Goal: Information Seeking & Learning: Compare options

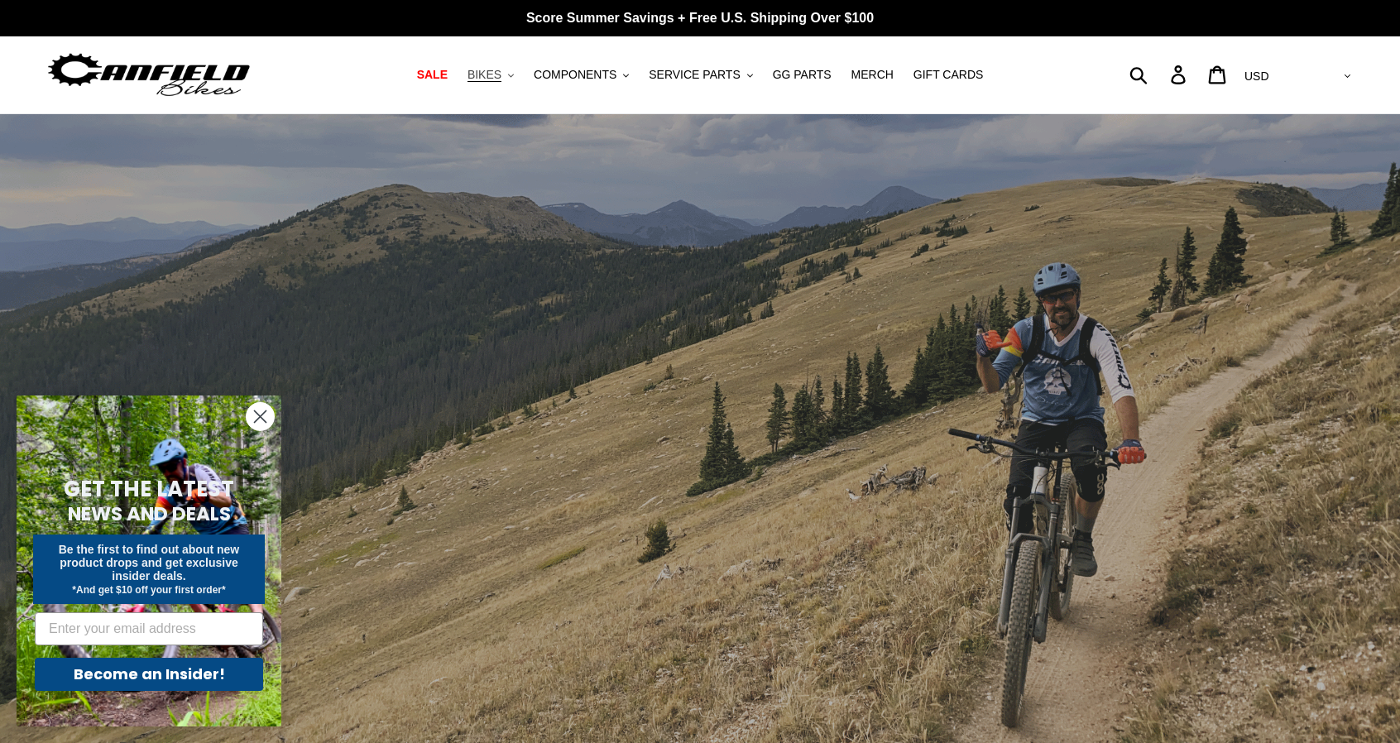
click at [497, 75] on span "BIKES" at bounding box center [485, 75] width 34 height 14
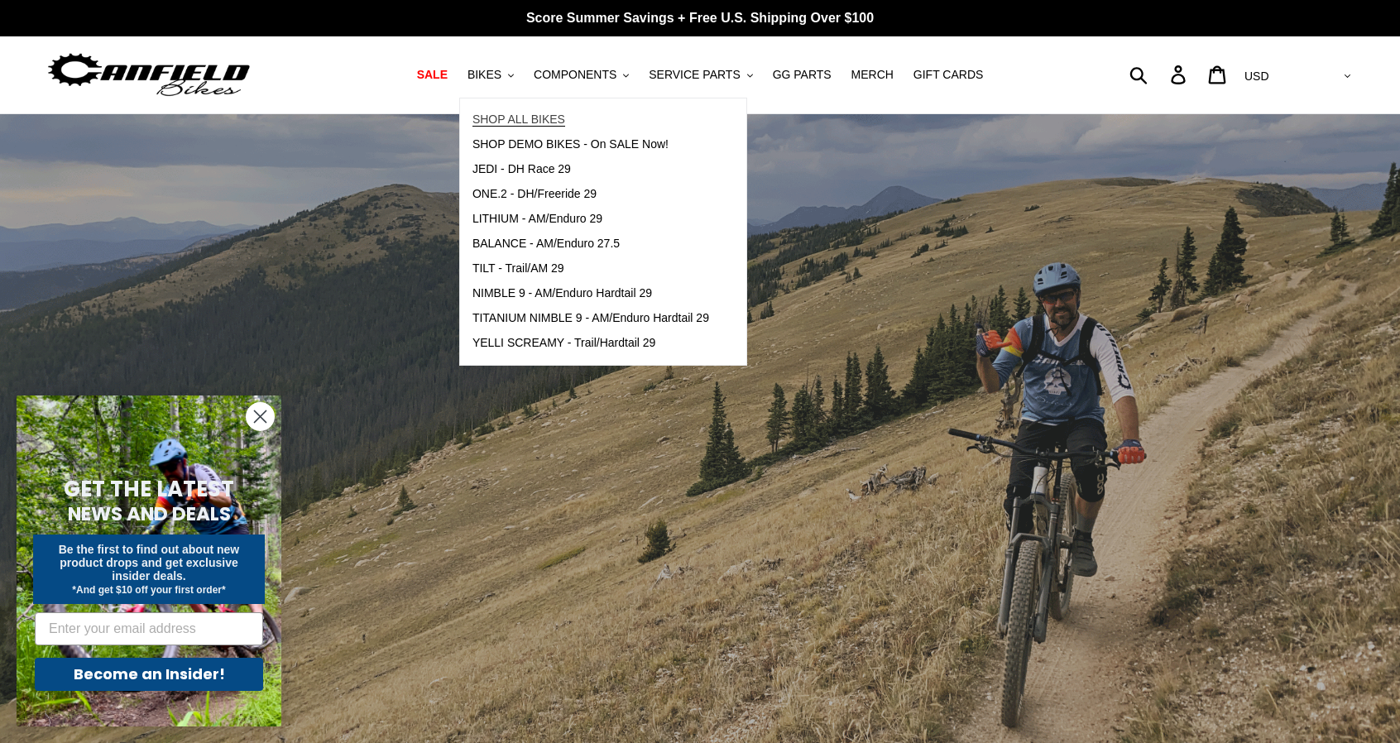
click at [545, 115] on span "SHOP ALL BIKES" at bounding box center [519, 120] width 93 height 14
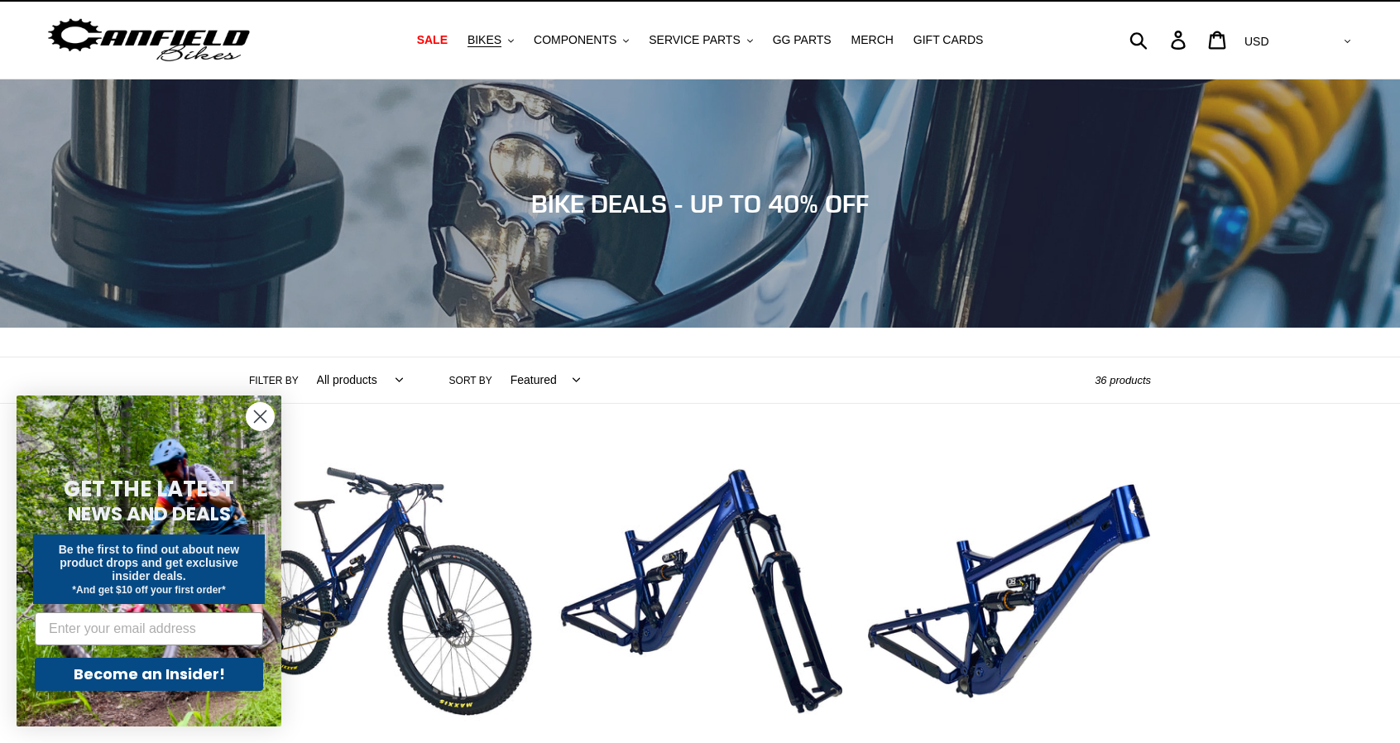
scroll to position [331, 0]
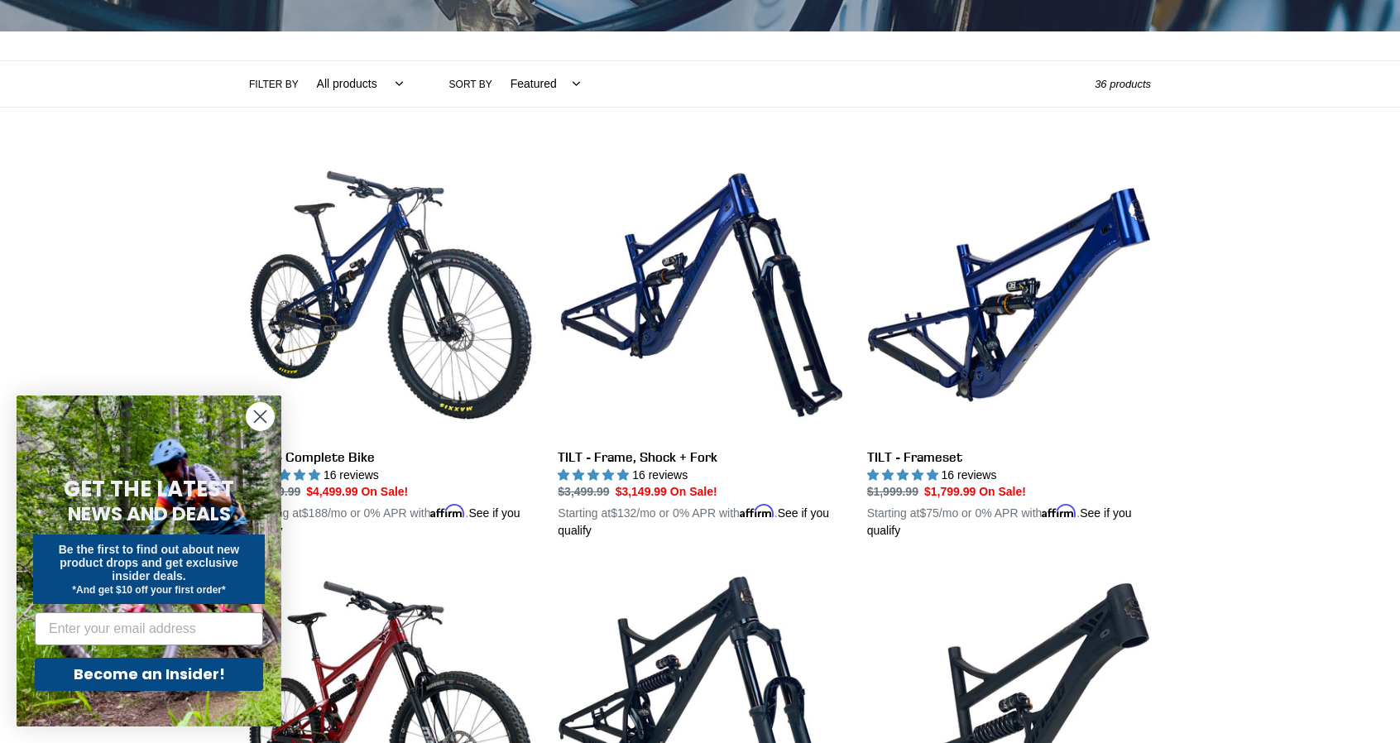
click at [256, 417] on circle "Close dialog" at bounding box center [260, 416] width 27 height 27
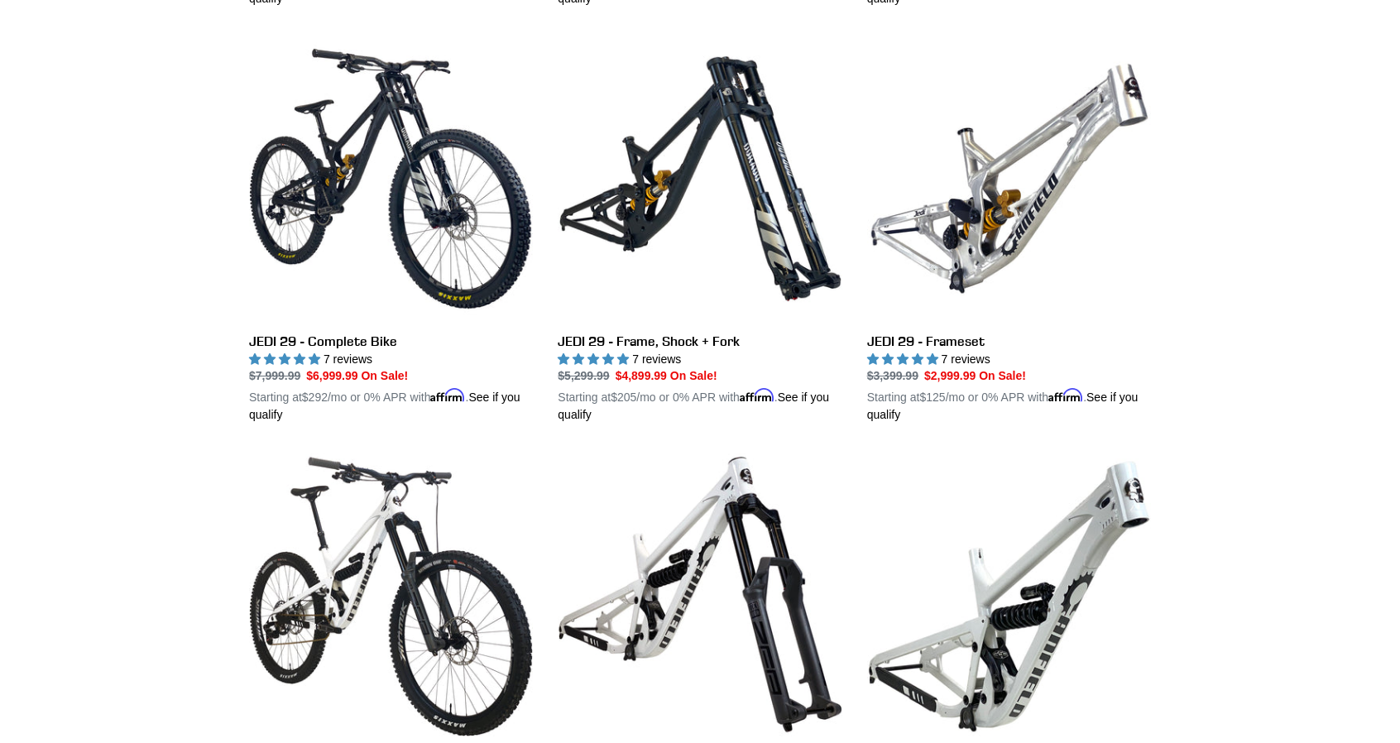
scroll to position [2318, 0]
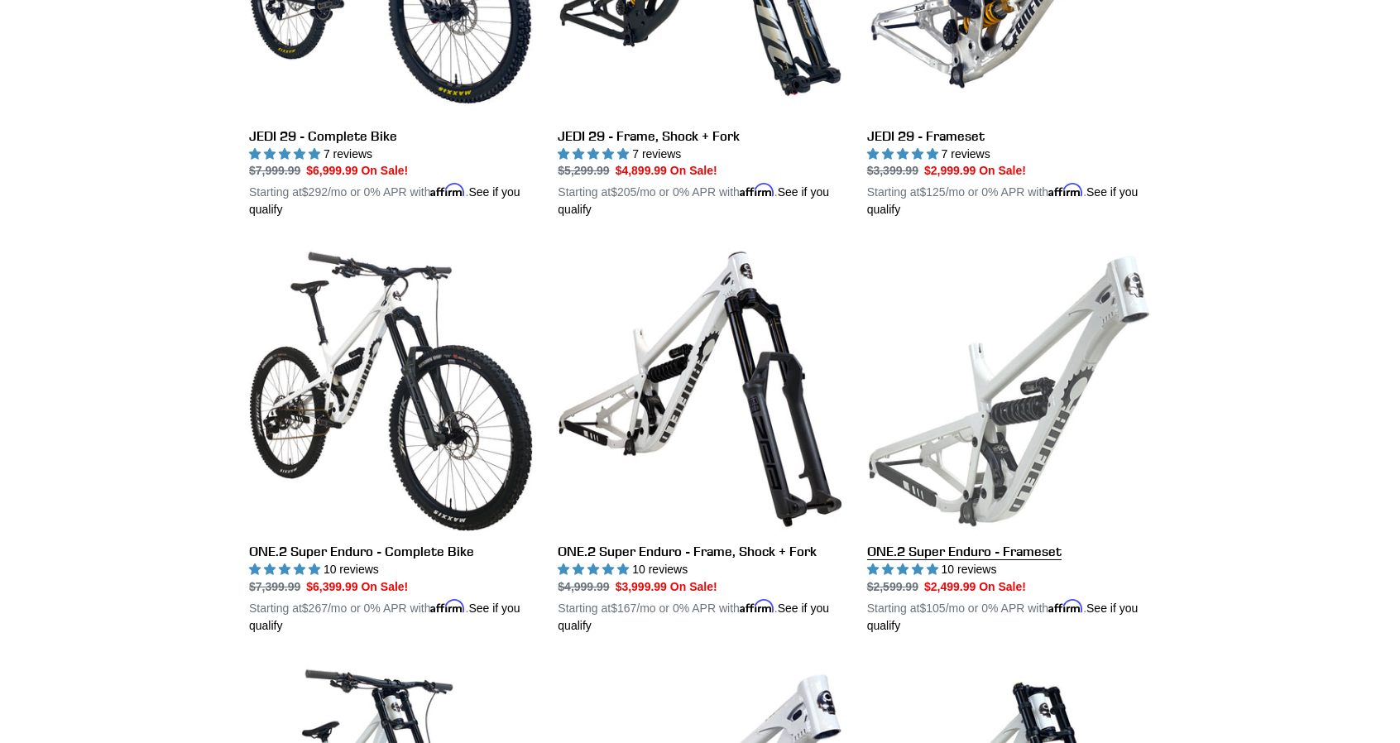
click at [916, 541] on link "ONE.2 Super Enduro - Frameset" at bounding box center [1009, 440] width 284 height 387
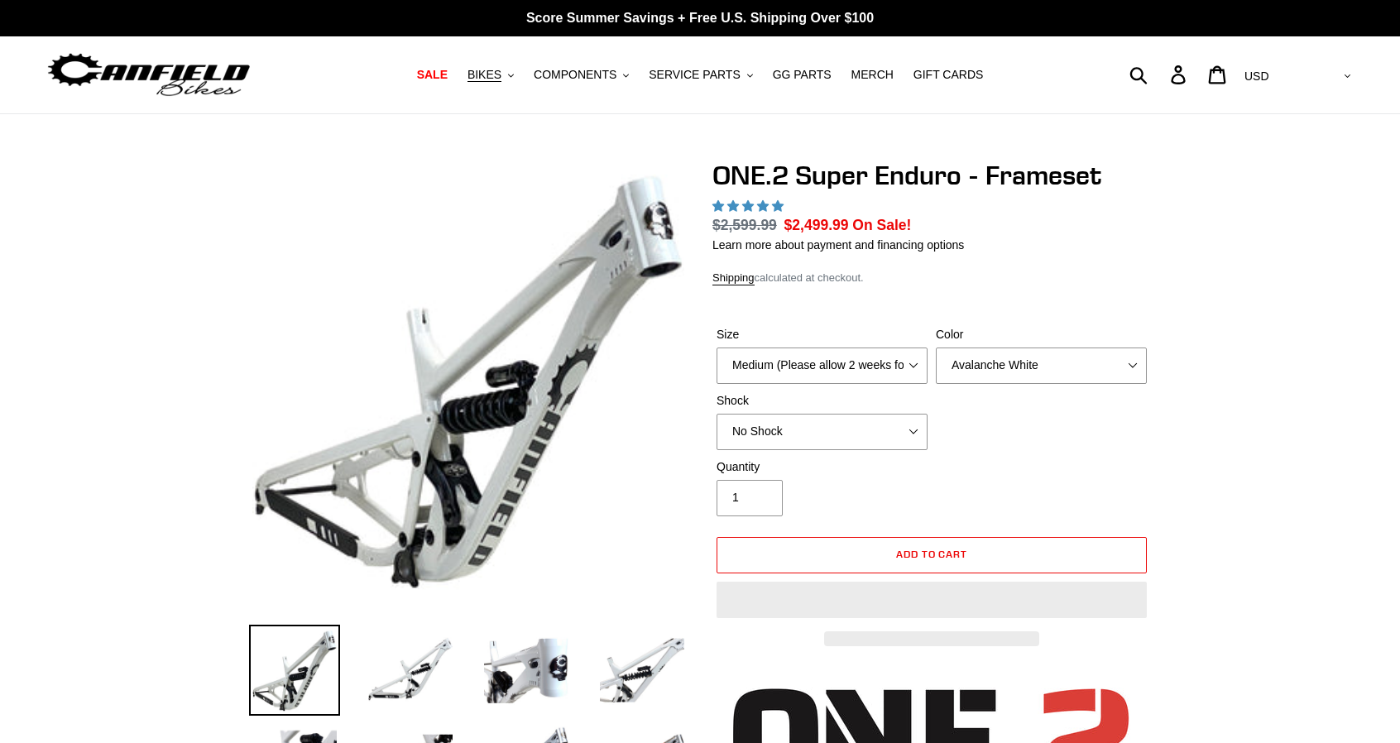
select select "highest-rating"
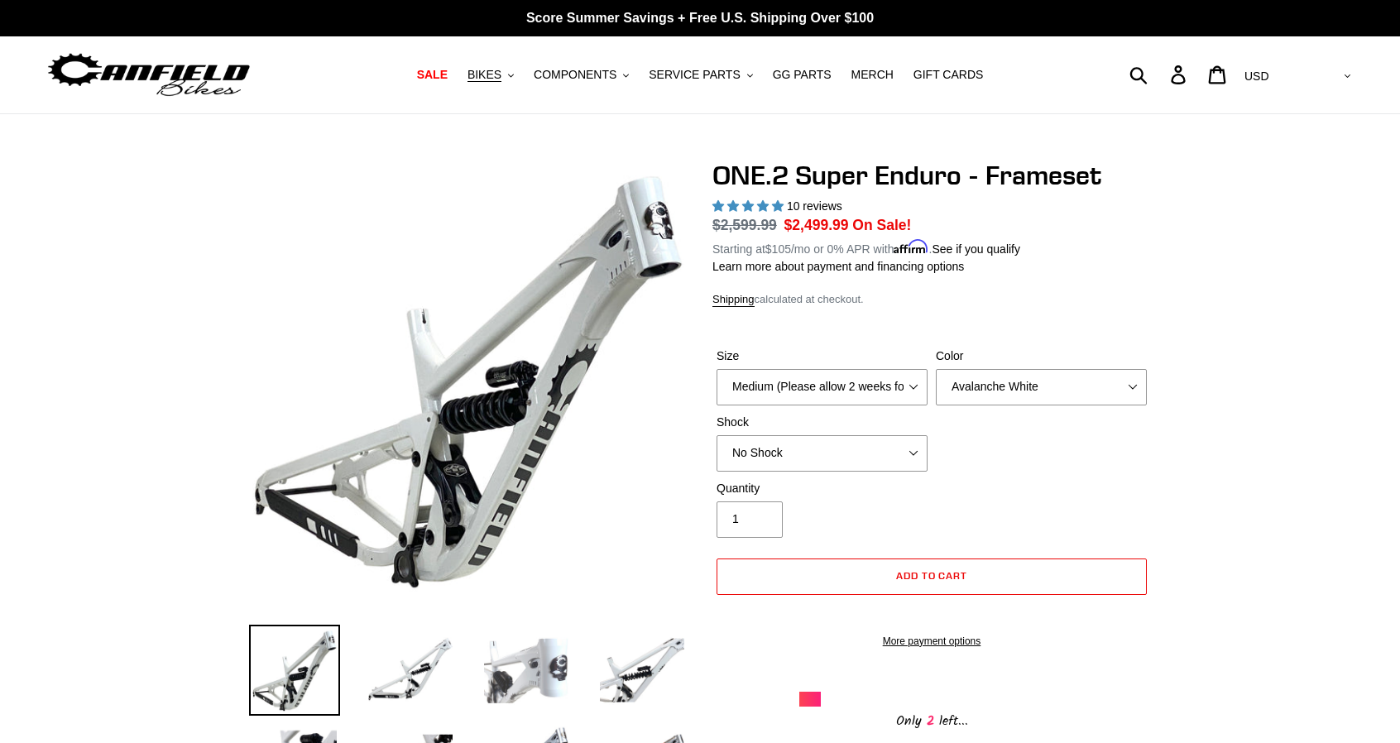
click at [547, 654] on img at bounding box center [526, 670] width 91 height 91
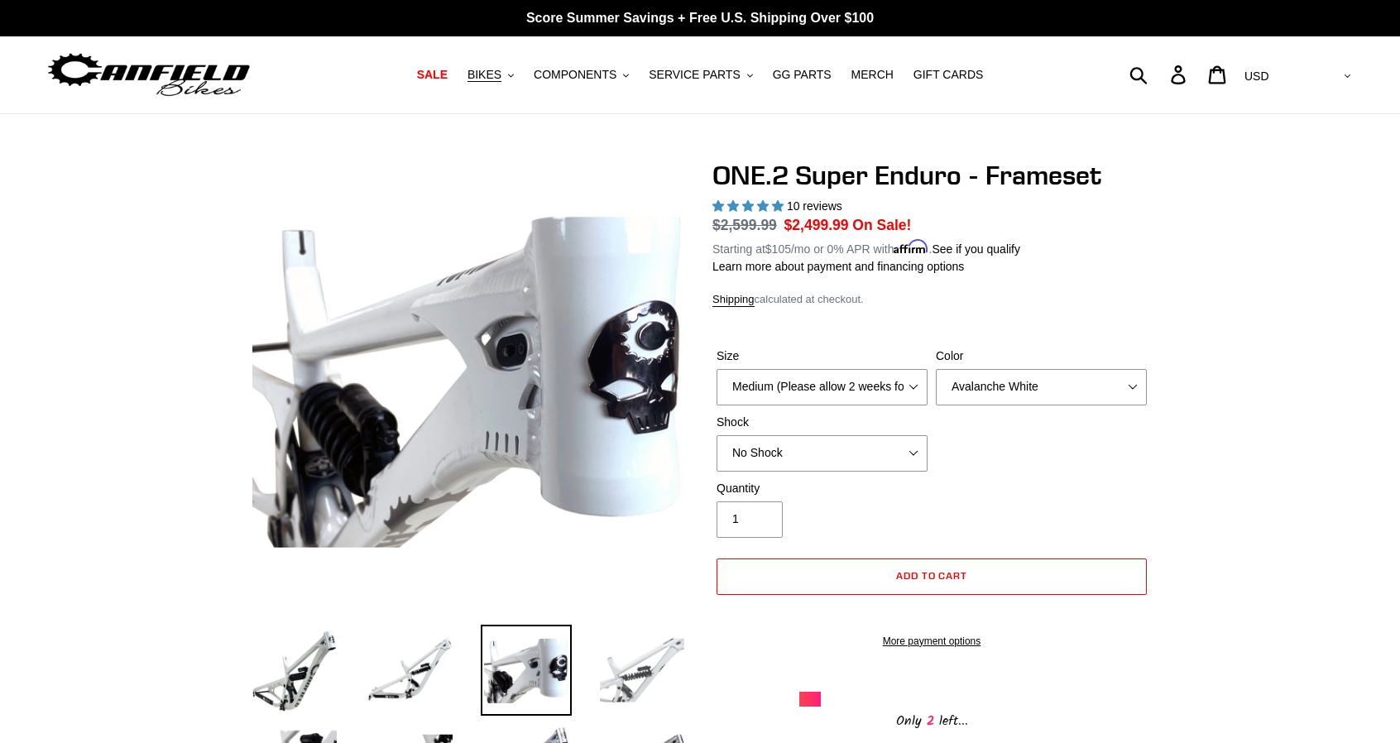
click at [631, 656] on img at bounding box center [642, 670] width 91 height 91
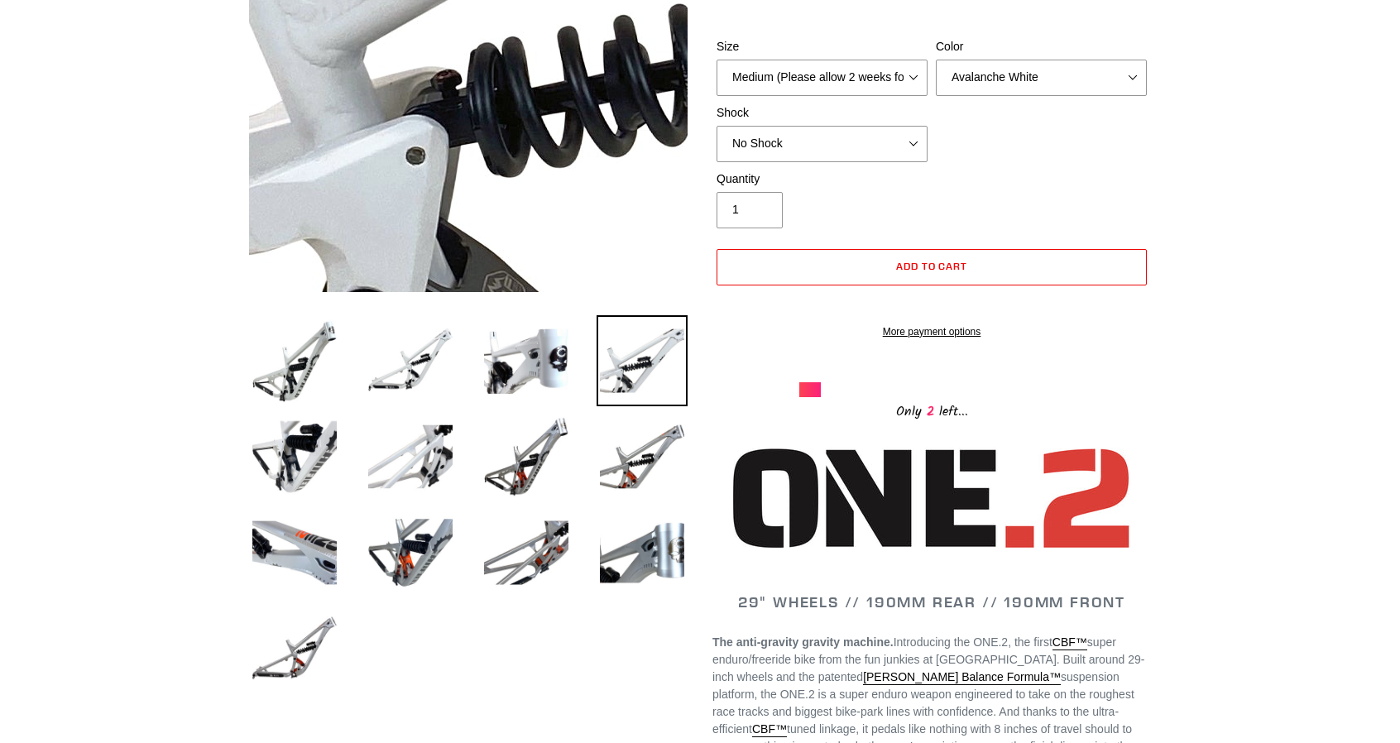
scroll to position [331, 0]
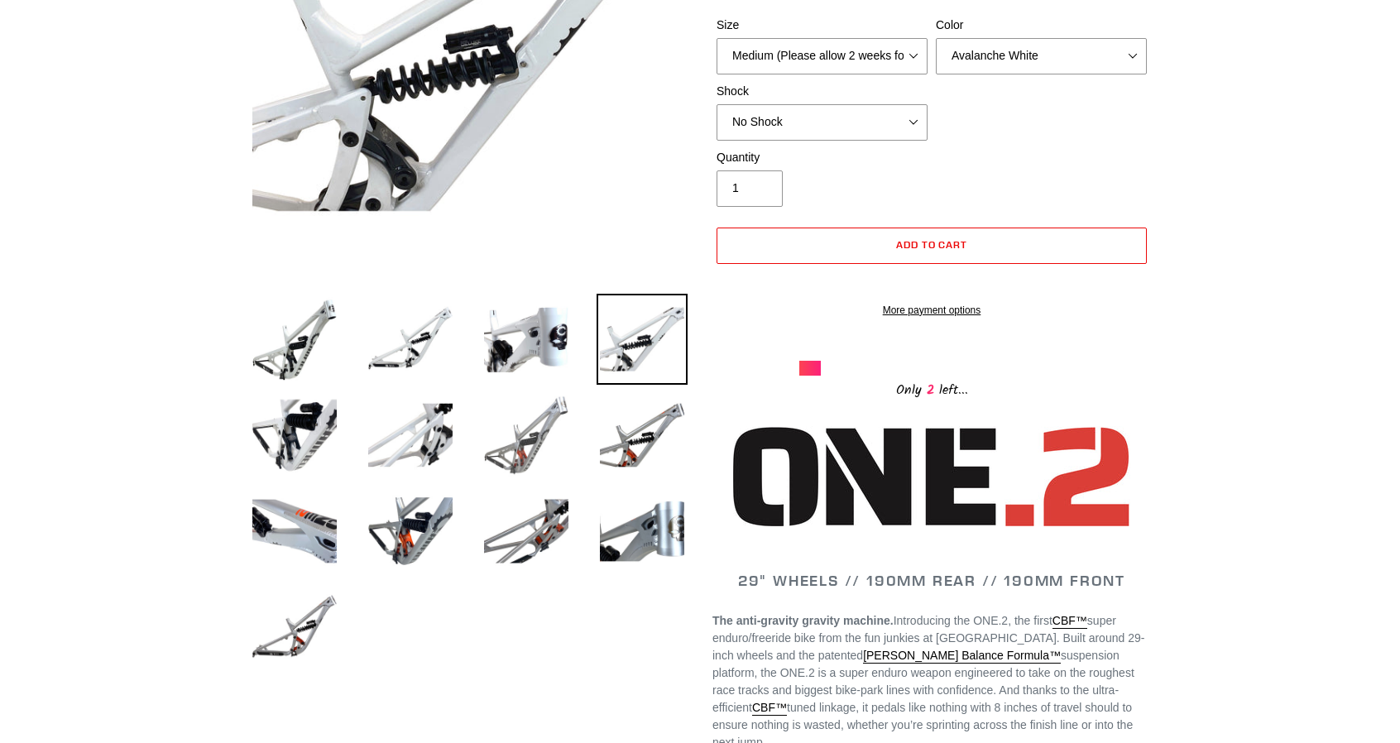
click at [528, 449] on img at bounding box center [526, 435] width 91 height 91
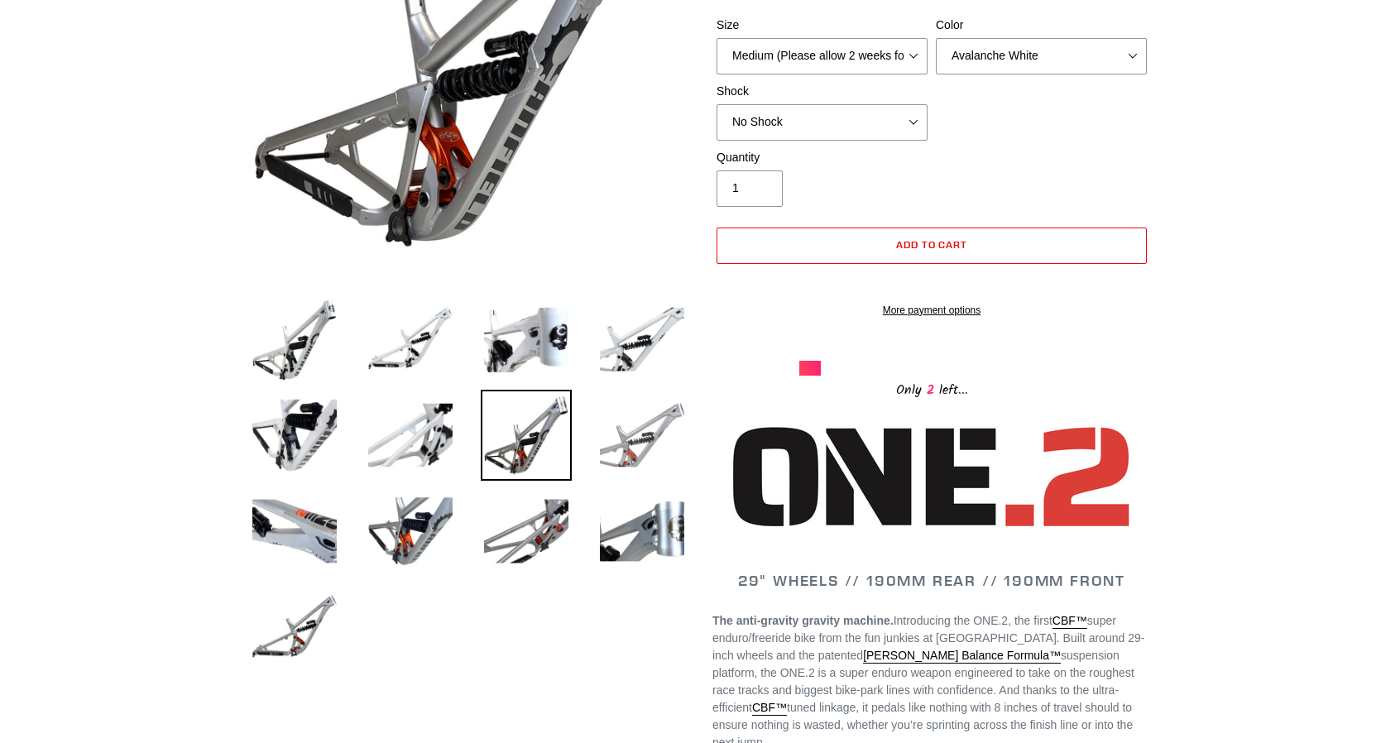
click at [624, 448] on img at bounding box center [642, 435] width 91 height 91
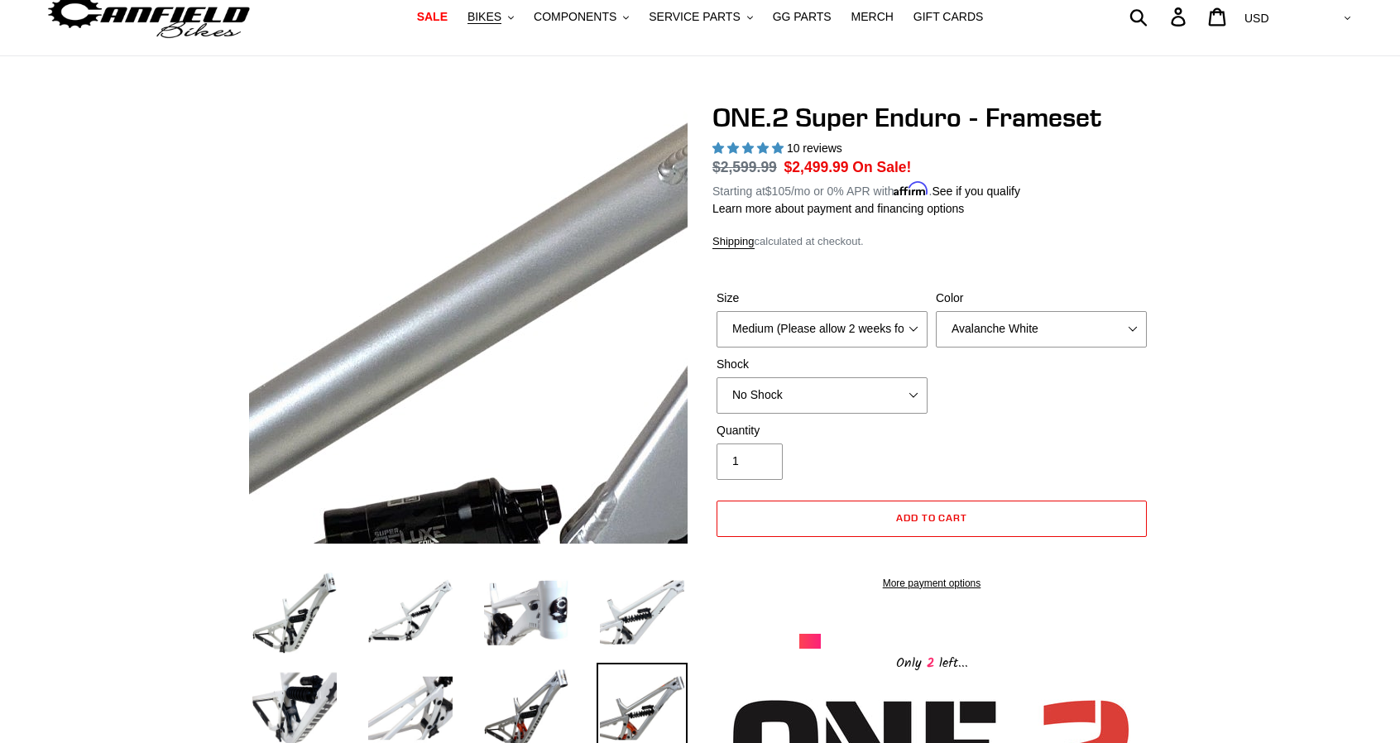
scroll to position [0, 0]
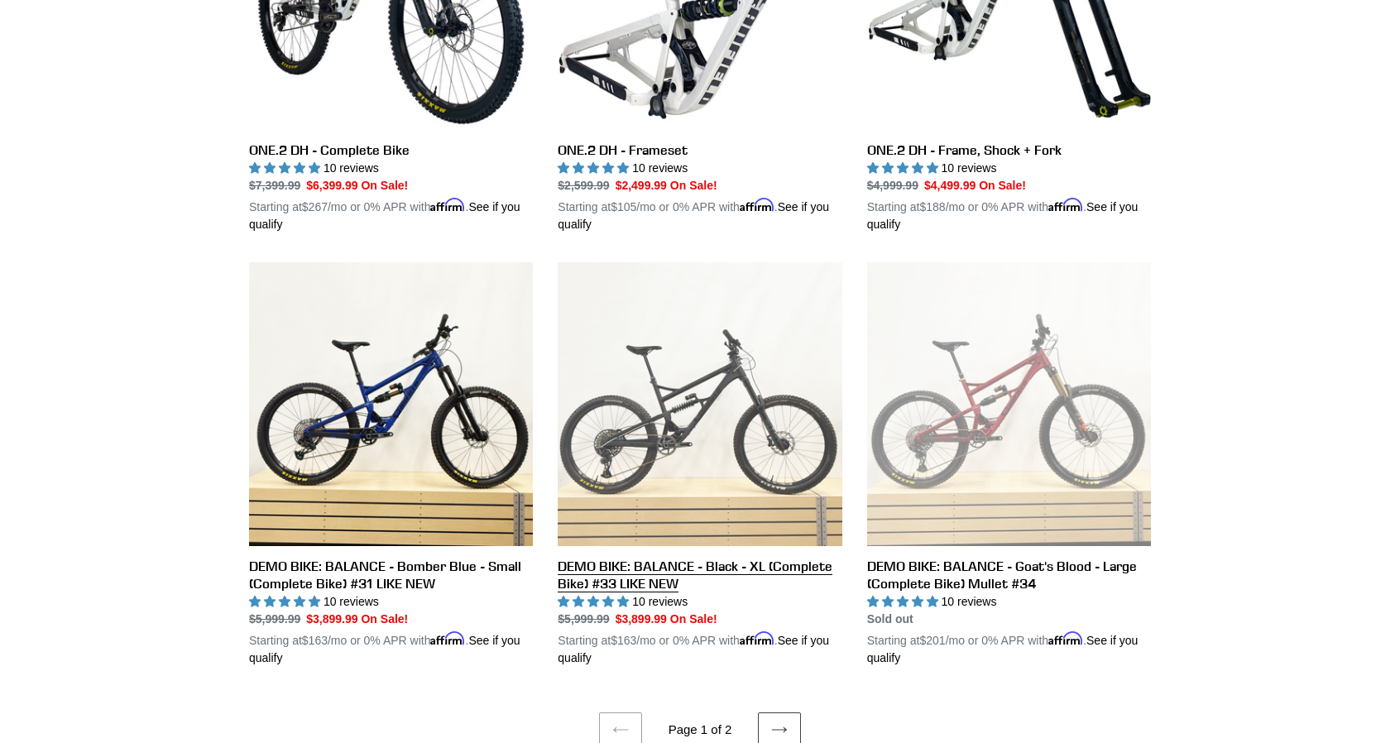
scroll to position [3266, 0]
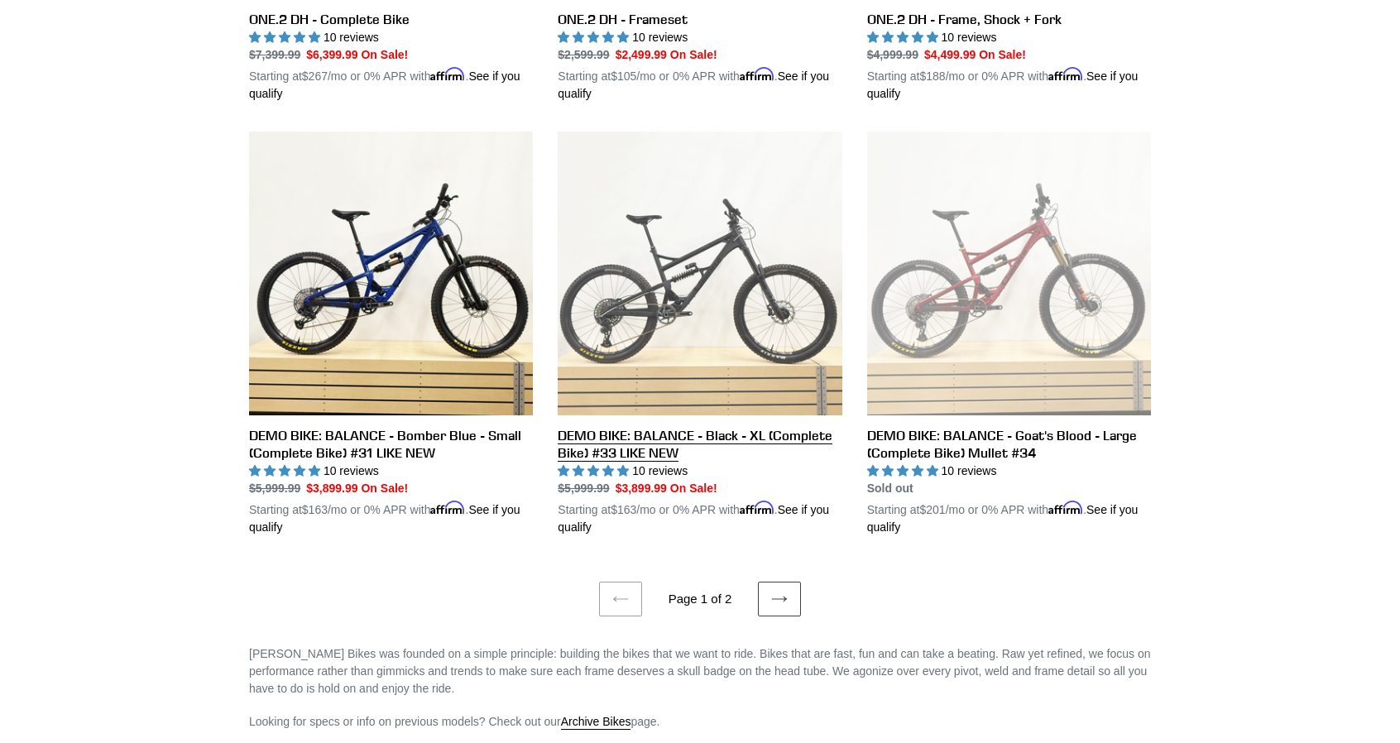
click at [703, 426] on link "DEMO BIKE: BALANCE - Black - XL (Complete Bike) #33 LIKE NEW" at bounding box center [700, 334] width 284 height 405
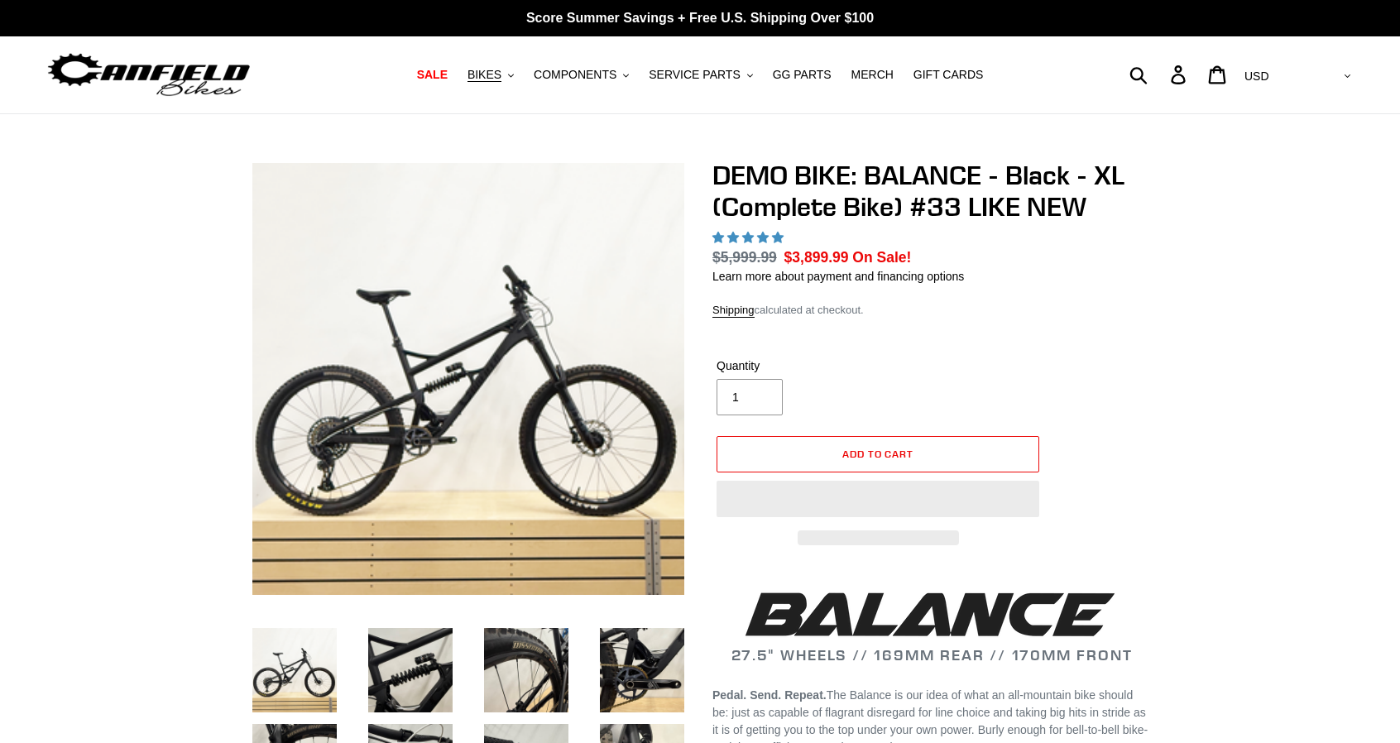
select select "highest-rating"
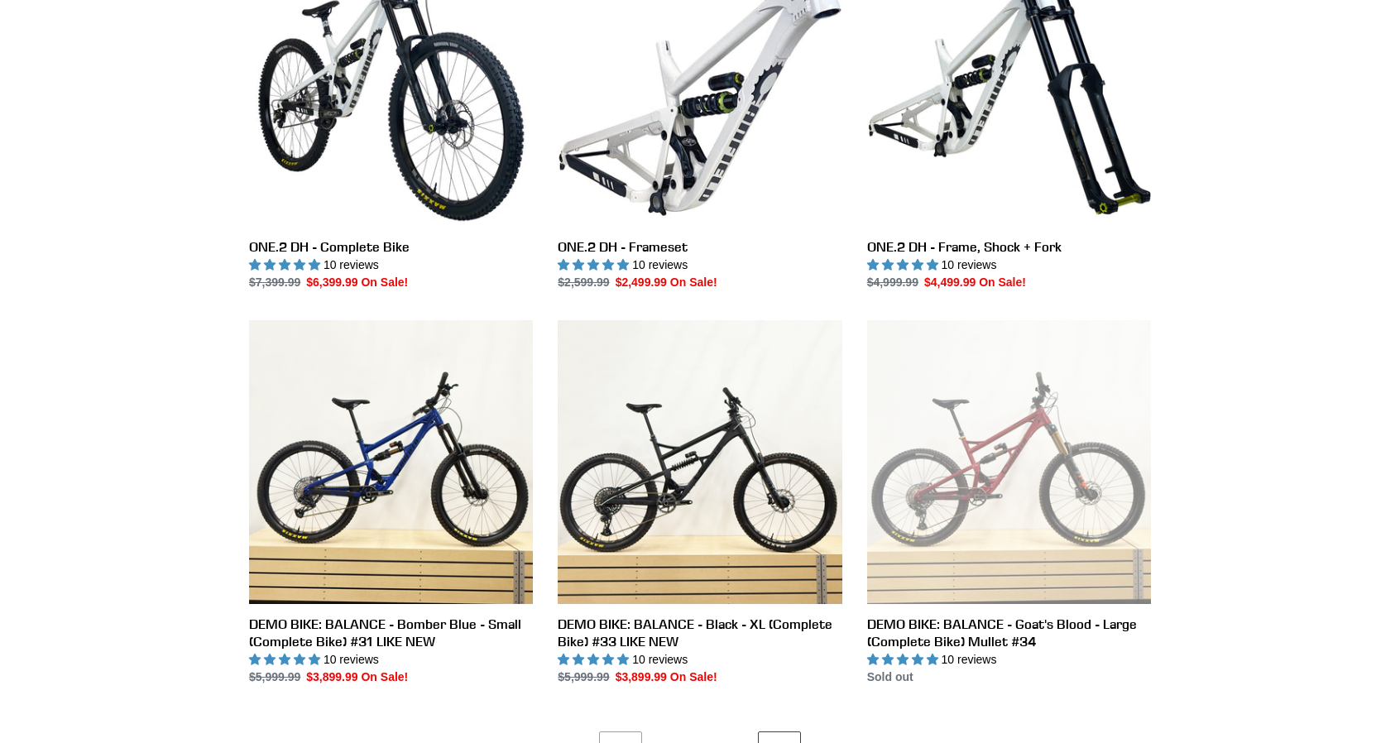
scroll to position [3266, 0]
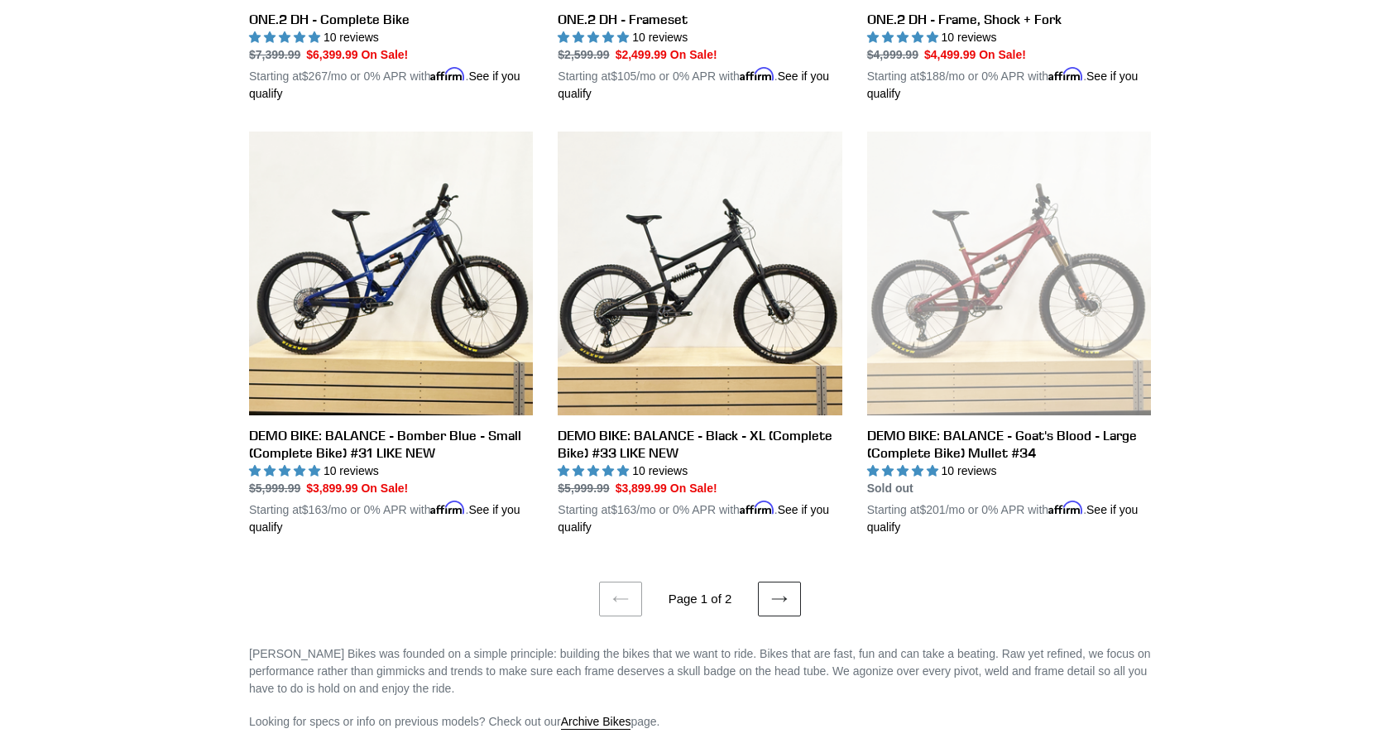
click at [789, 591] on link "Next page" at bounding box center [779, 599] width 43 height 35
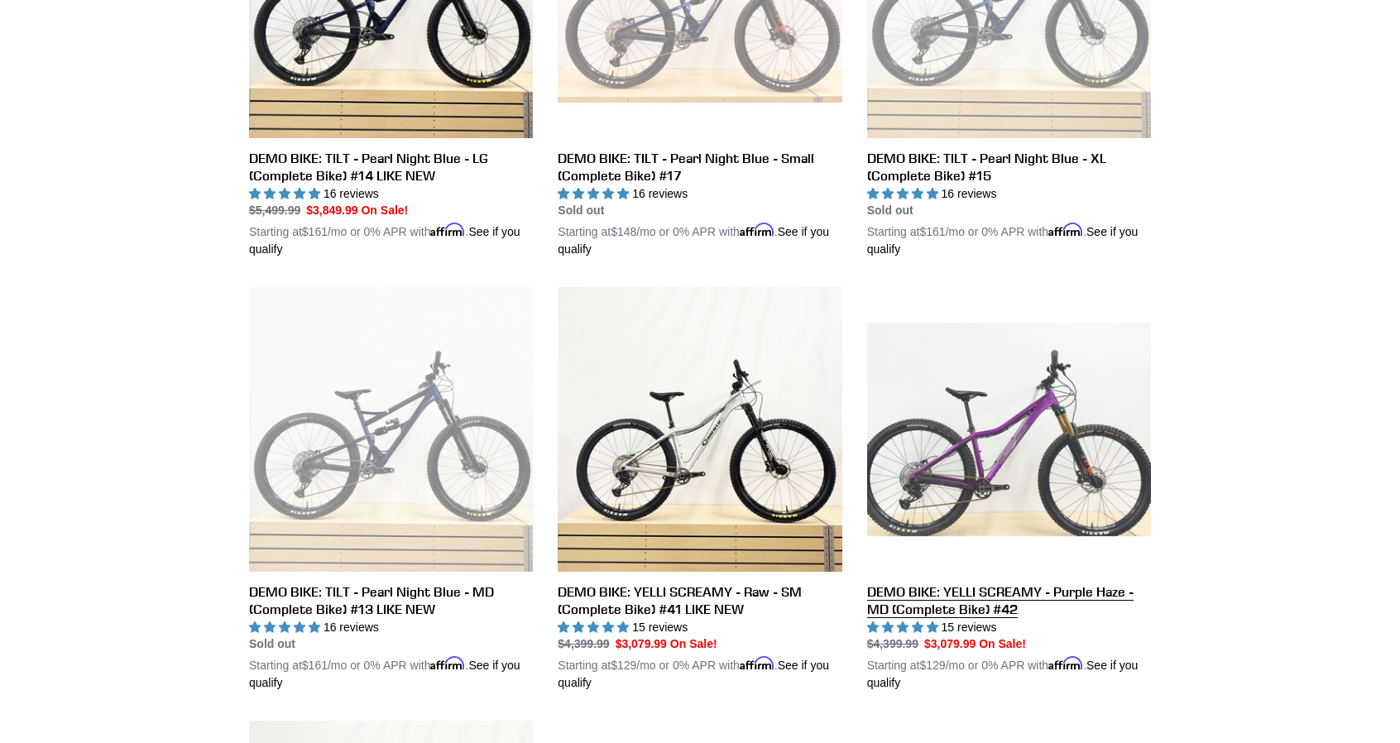
scroll to position [1076, 0]
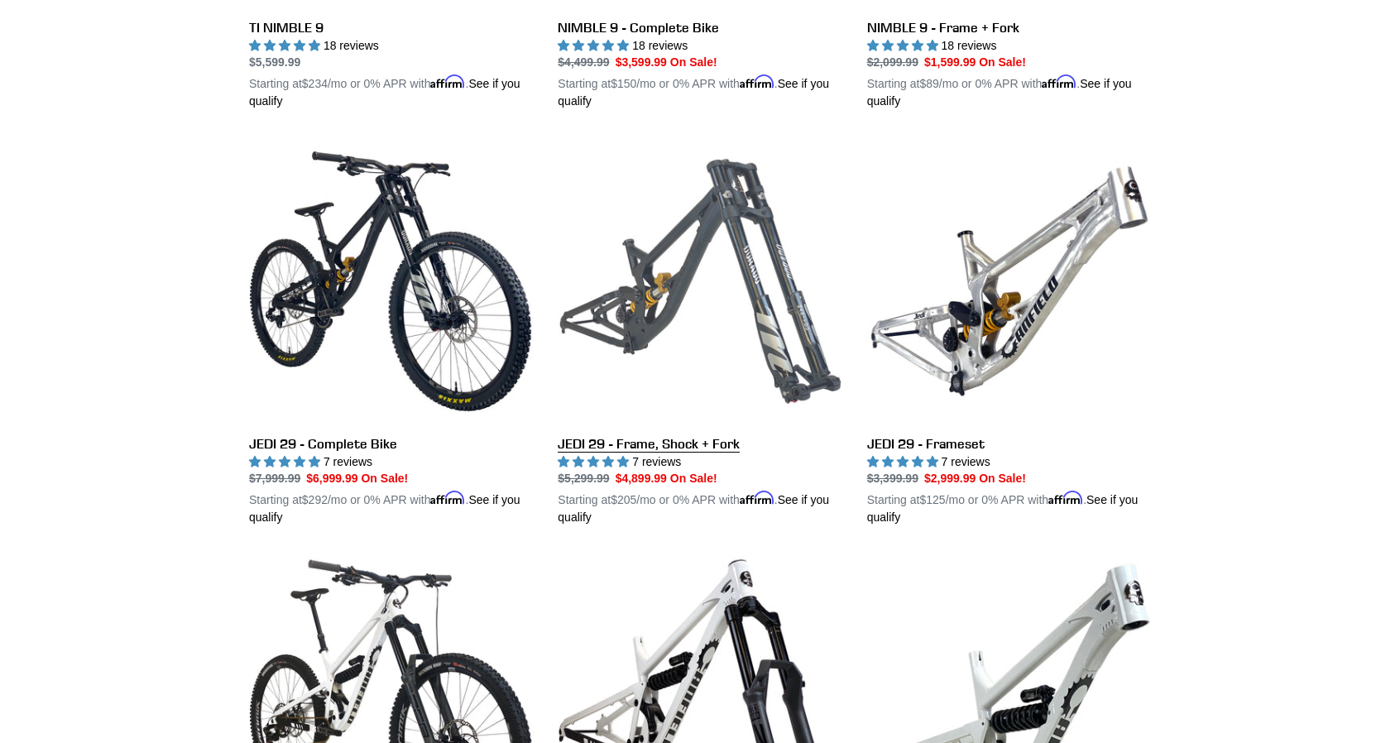
scroll to position [2107, 0]
